Goal: Information Seeking & Learning: Learn about a topic

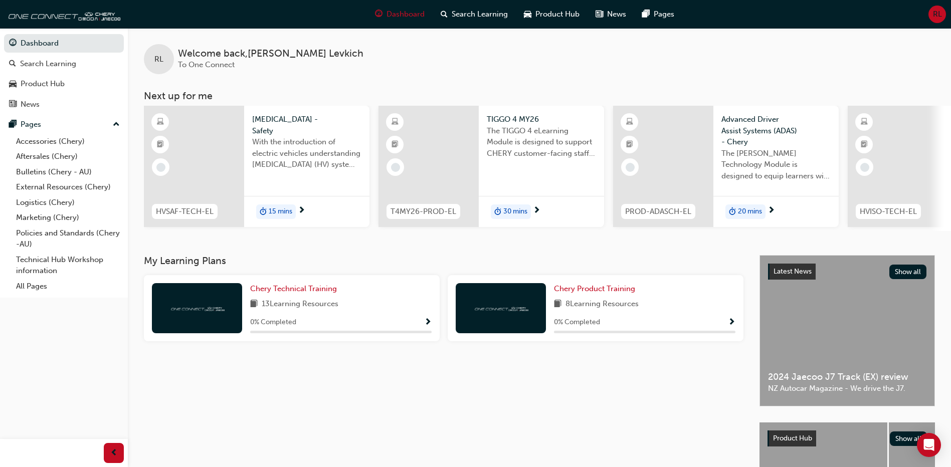
click at [355, 413] on div "My Learning Plans Chery Technical Training 13 Learning Resources 0 % Completed …" at bounding box center [451, 410] width 615 height 311
click at [73, 172] on link "Bulletins (Chery - AU)" at bounding box center [68, 172] width 112 height 16
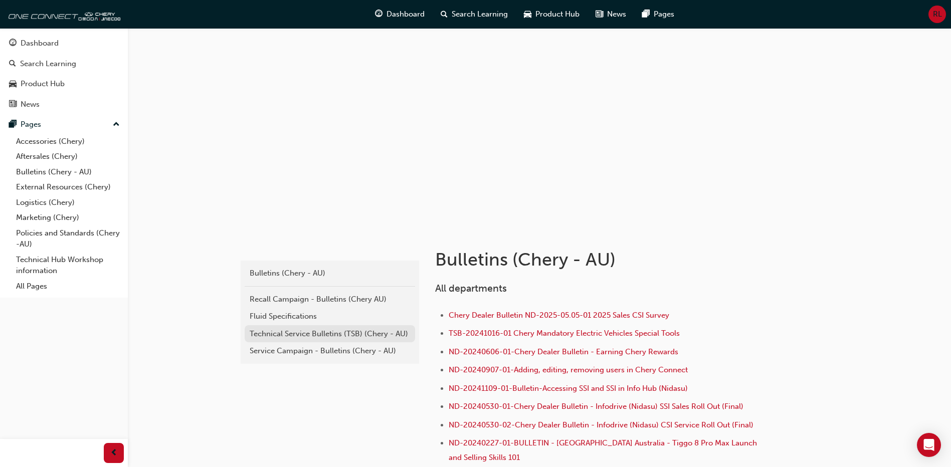
click at [326, 328] on div "Technical Service Bulletins (TSB) (Chery - AU)" at bounding box center [330, 334] width 160 height 12
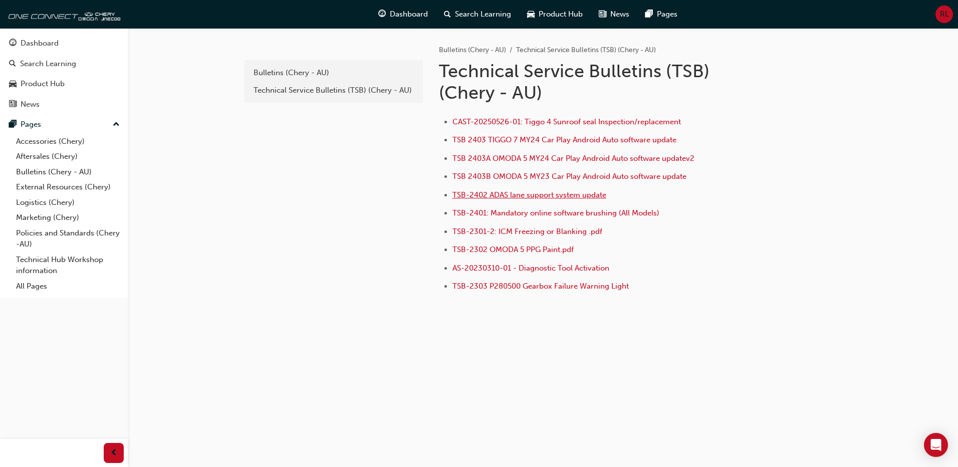
click at [534, 193] on span "TSB-2402 ADAS lane support system update" at bounding box center [530, 194] width 154 height 9
click at [65, 264] on link "Technical Hub Workshop information" at bounding box center [68, 265] width 112 height 27
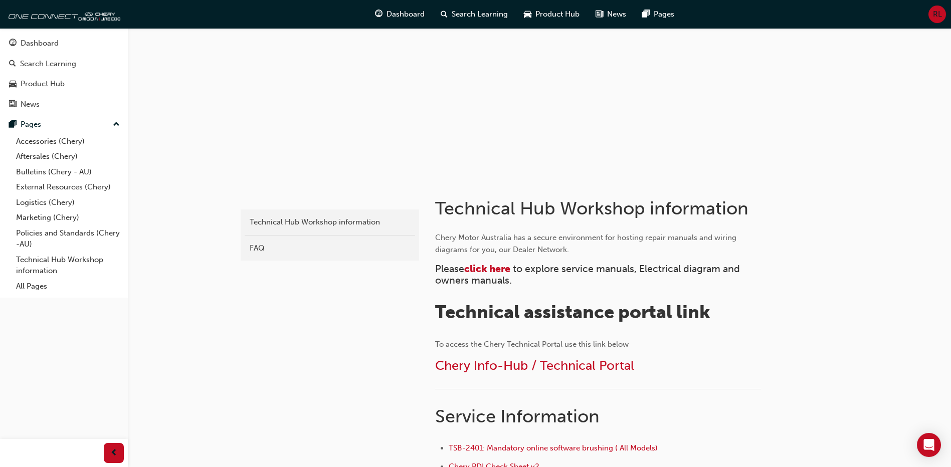
scroll to position [100, 0]
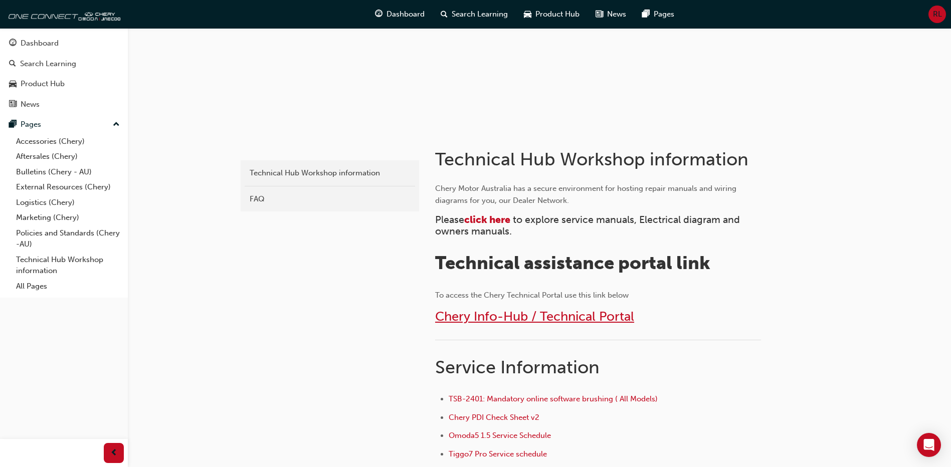
click at [561, 320] on span "Chery Info-Hub / Technical Portal" at bounding box center [534, 317] width 199 height 16
